Goal: Task Accomplishment & Management: Manage account settings

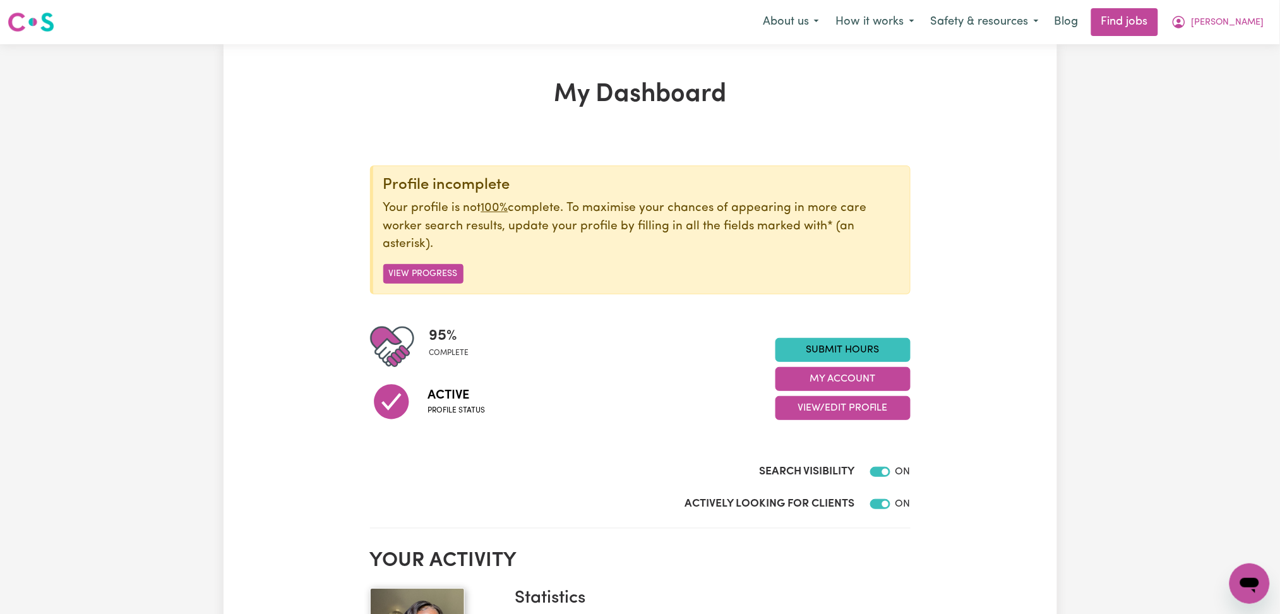
scroll to position [168, 0]
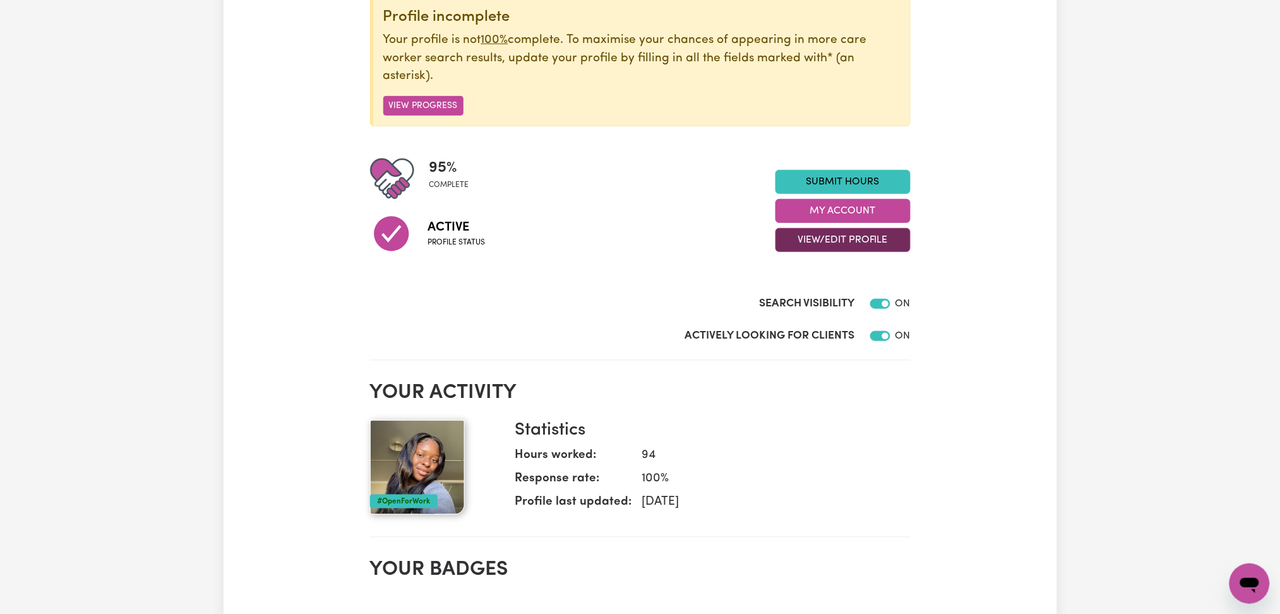
click at [808, 248] on button "View/Edit Profile" at bounding box center [842, 240] width 135 height 24
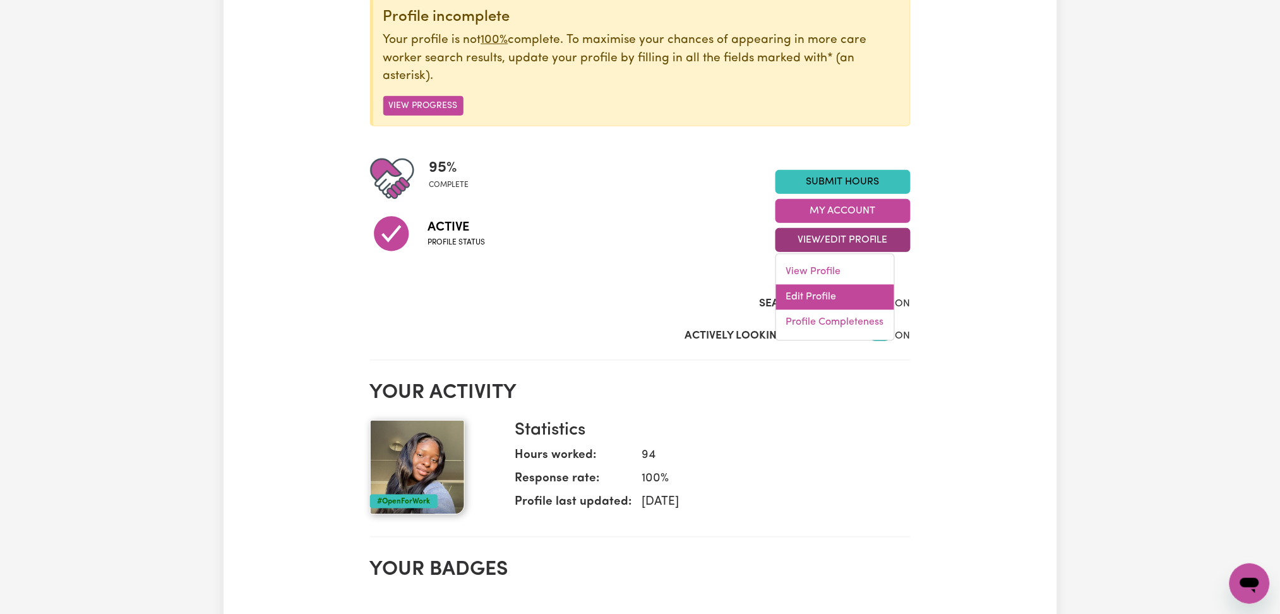
click at [813, 294] on link "Edit Profile" at bounding box center [835, 297] width 118 height 25
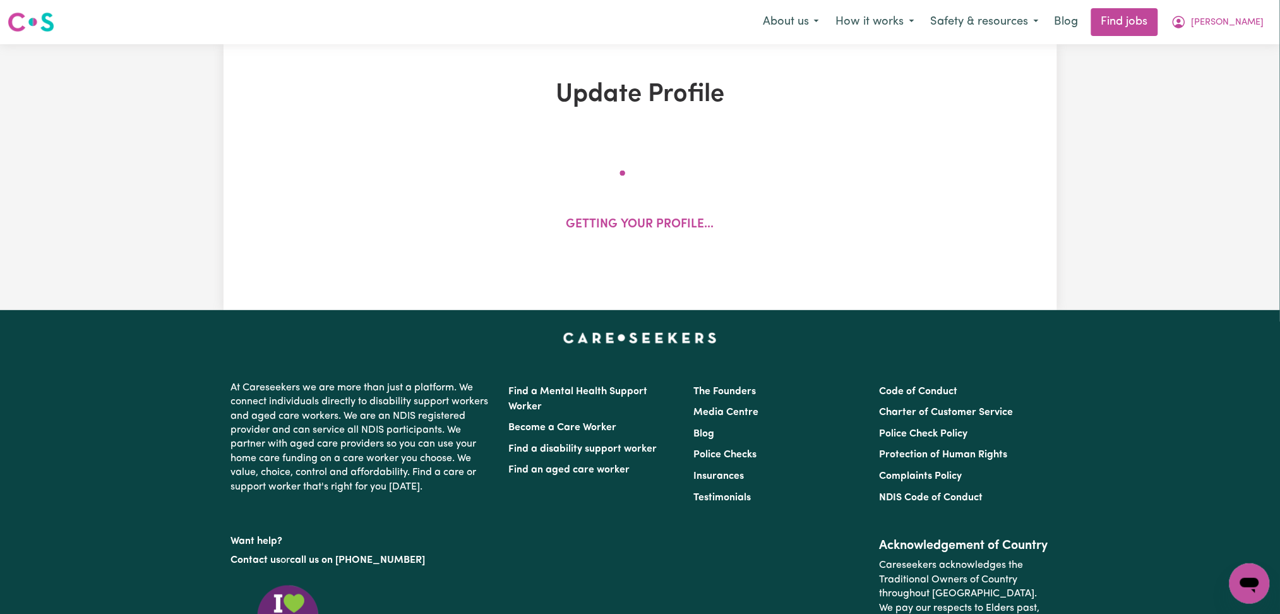
select select "[DEMOGRAPHIC_DATA]"
select select "[DEMOGRAPHIC_DATA] Citizen"
select select "Studying a healthcare related degree or qualification"
select select "60"
select select "70"
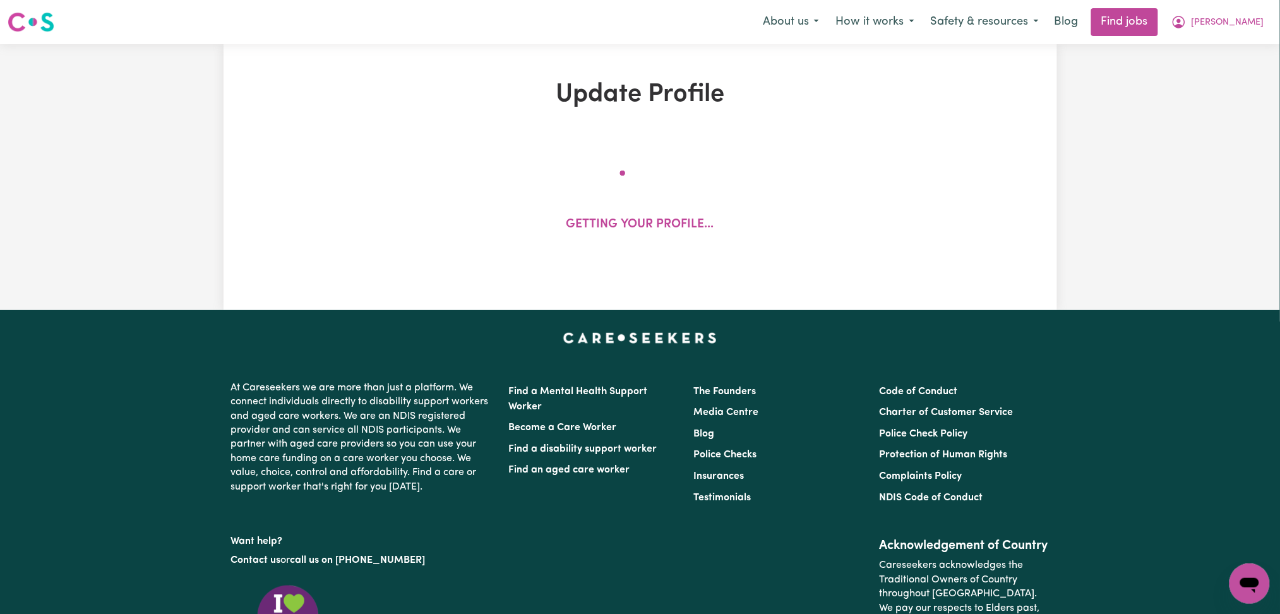
select select "90"
select select "110"
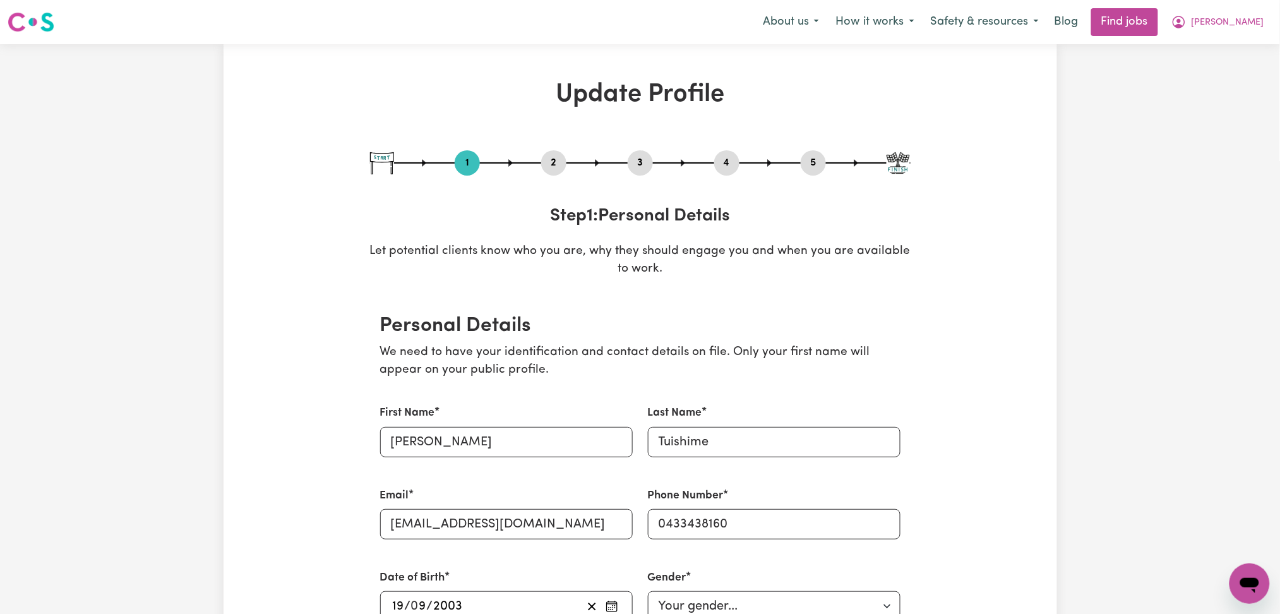
click at [727, 164] on button "4" at bounding box center [726, 163] width 25 height 16
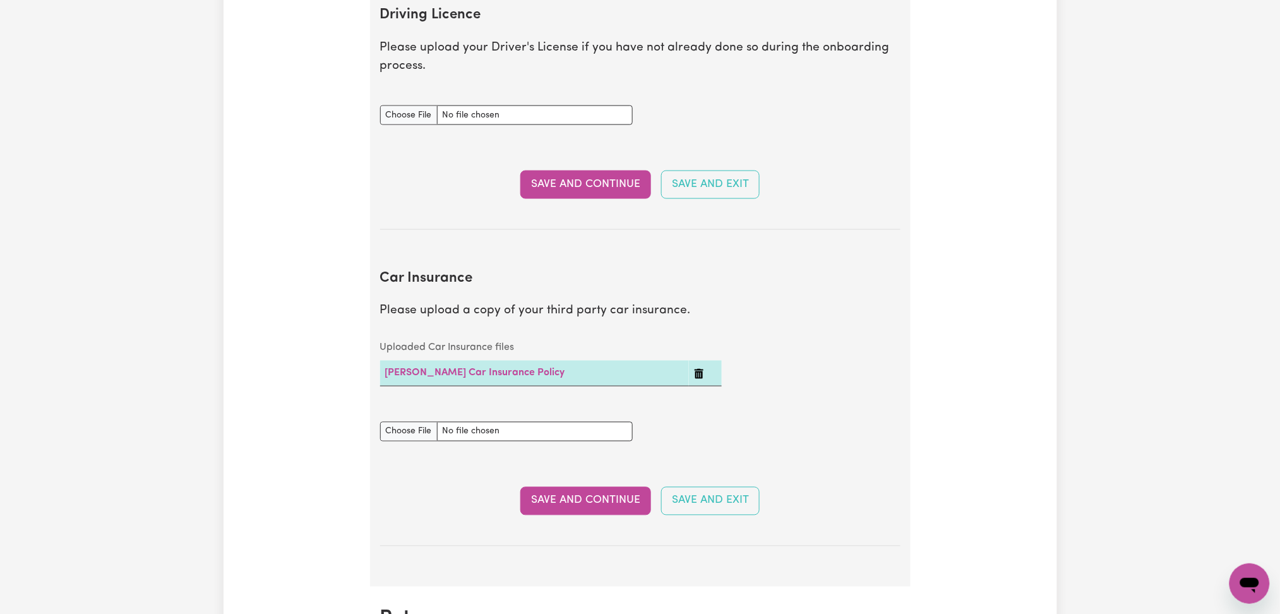
scroll to position [337, 0]
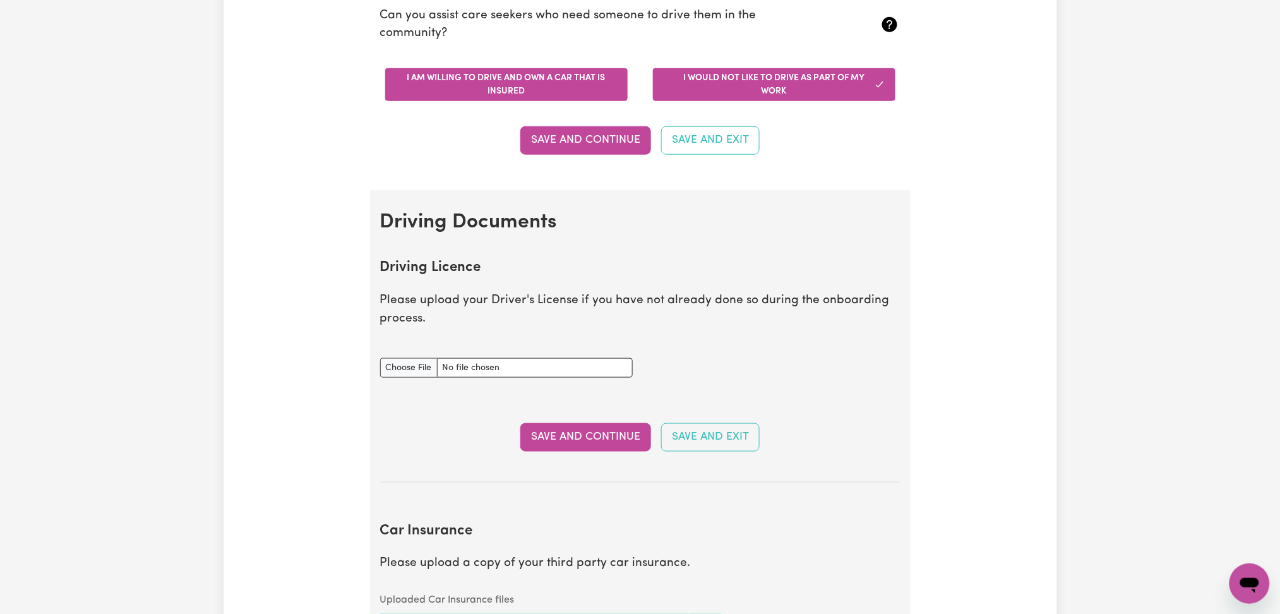
click at [565, 100] on button "I am willing to drive and own a car that is insured" at bounding box center [506, 84] width 242 height 33
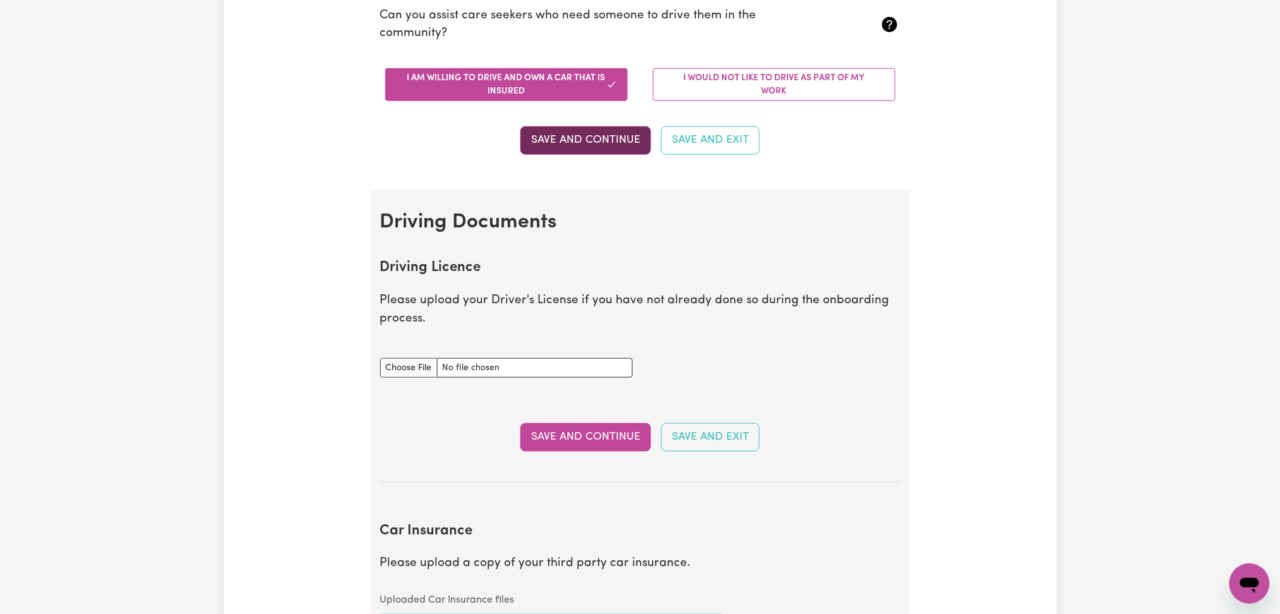
click at [573, 136] on button "Save and Continue" at bounding box center [585, 140] width 131 height 28
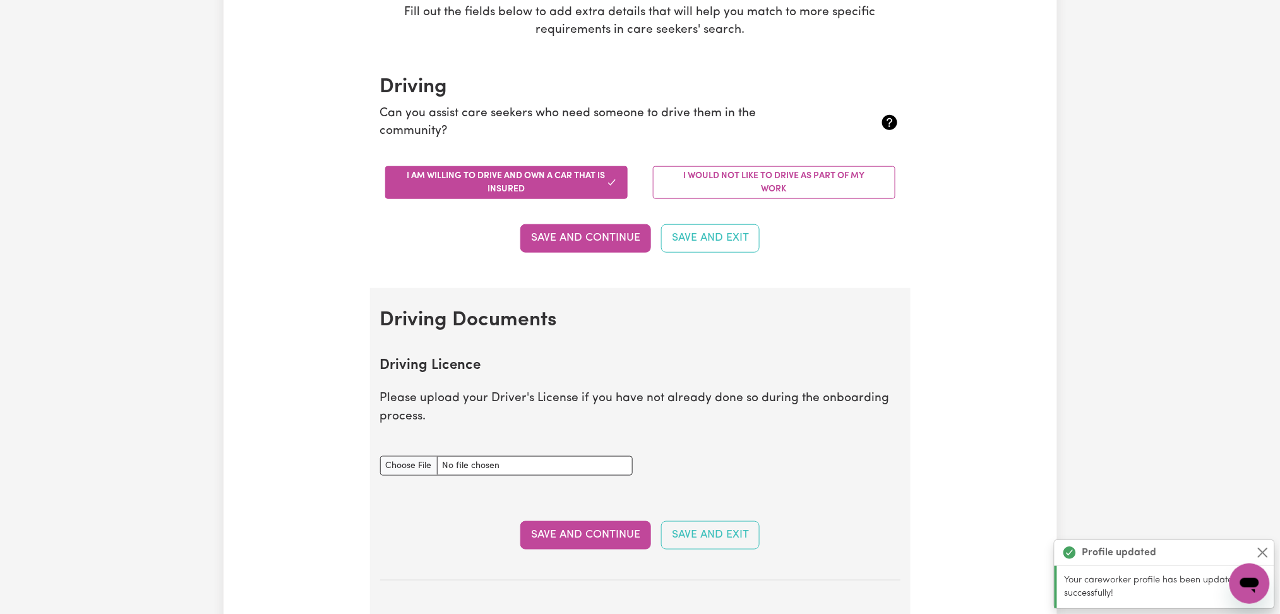
scroll to position [0, 0]
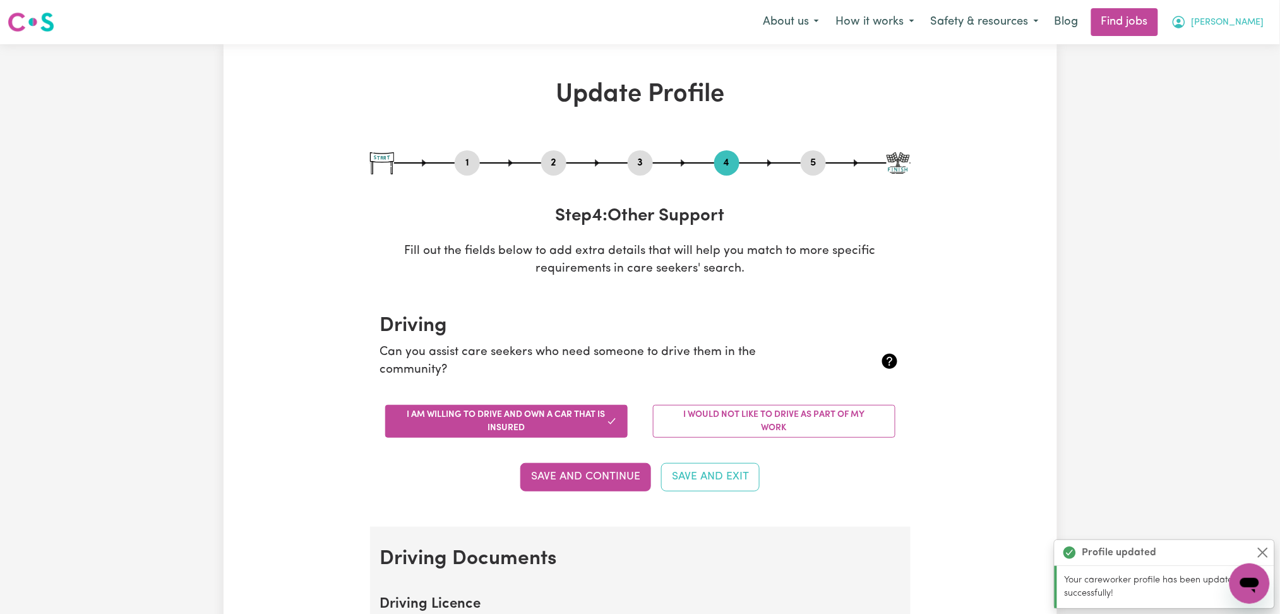
click at [1258, 13] on button "Chantal" at bounding box center [1217, 22] width 109 height 27
click at [1221, 95] on link "Logout" at bounding box center [1222, 97] width 100 height 24
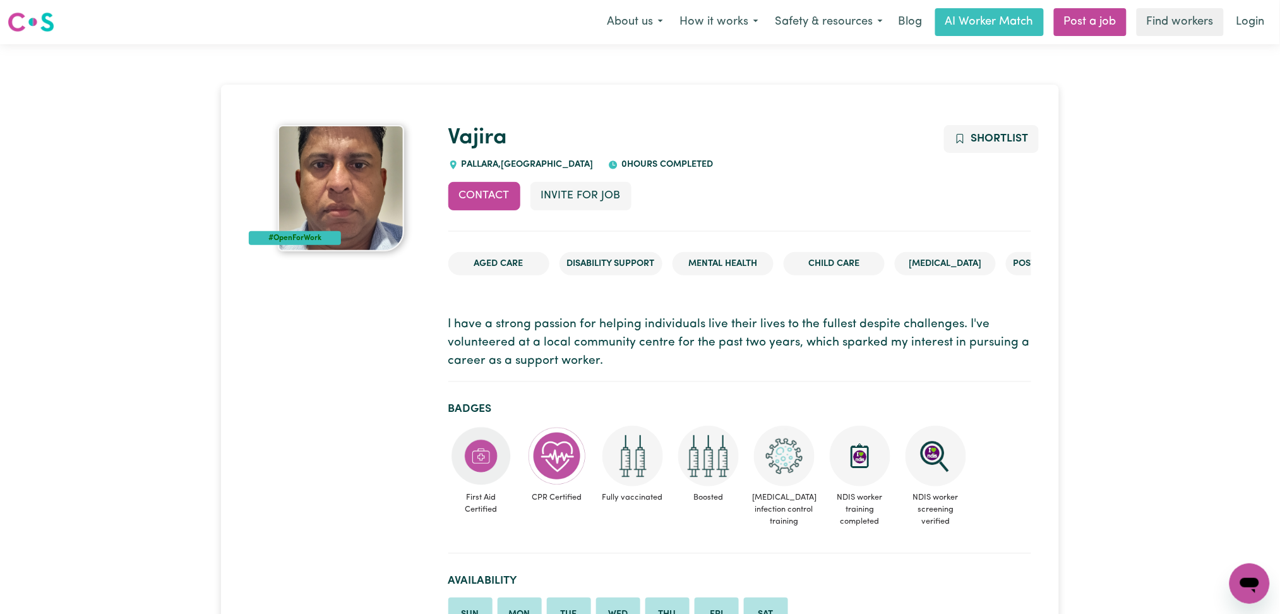
click at [601, 338] on p "I have a strong passion for helping individuals live their lives to the fullest…" at bounding box center [739, 343] width 583 height 54
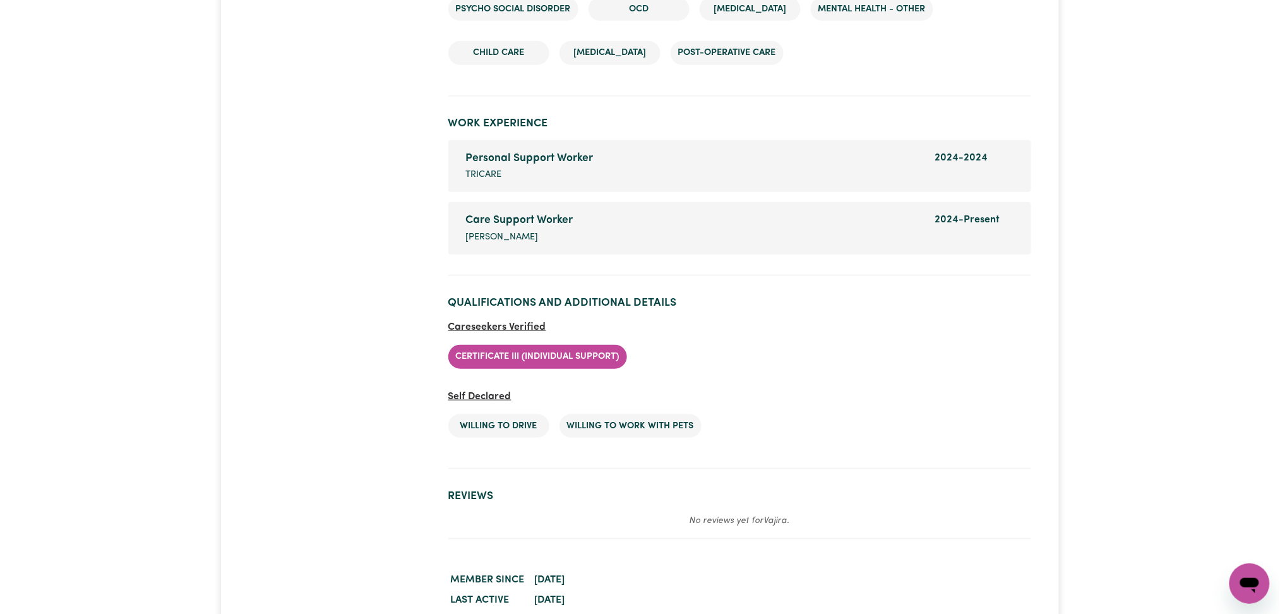
scroll to position [2075, 0]
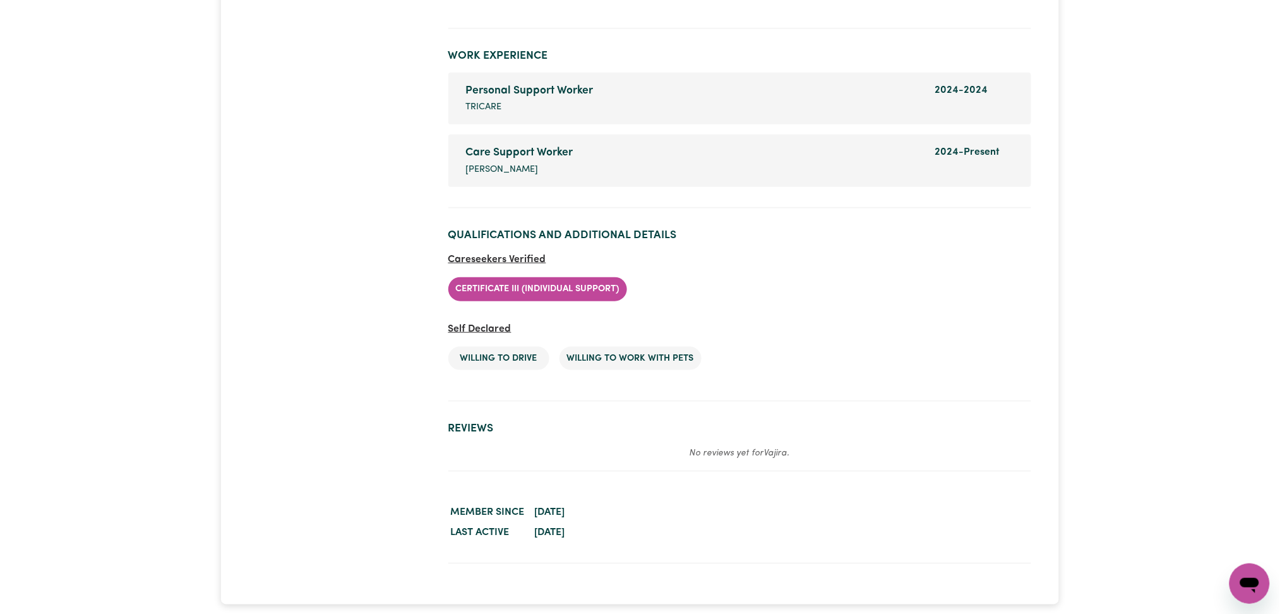
click at [972, 383] on section "Qualifications and Additional Details Careseekers Verified Certificate III (Ind…" at bounding box center [739, 309] width 583 height 183
